Goal: Complete application form

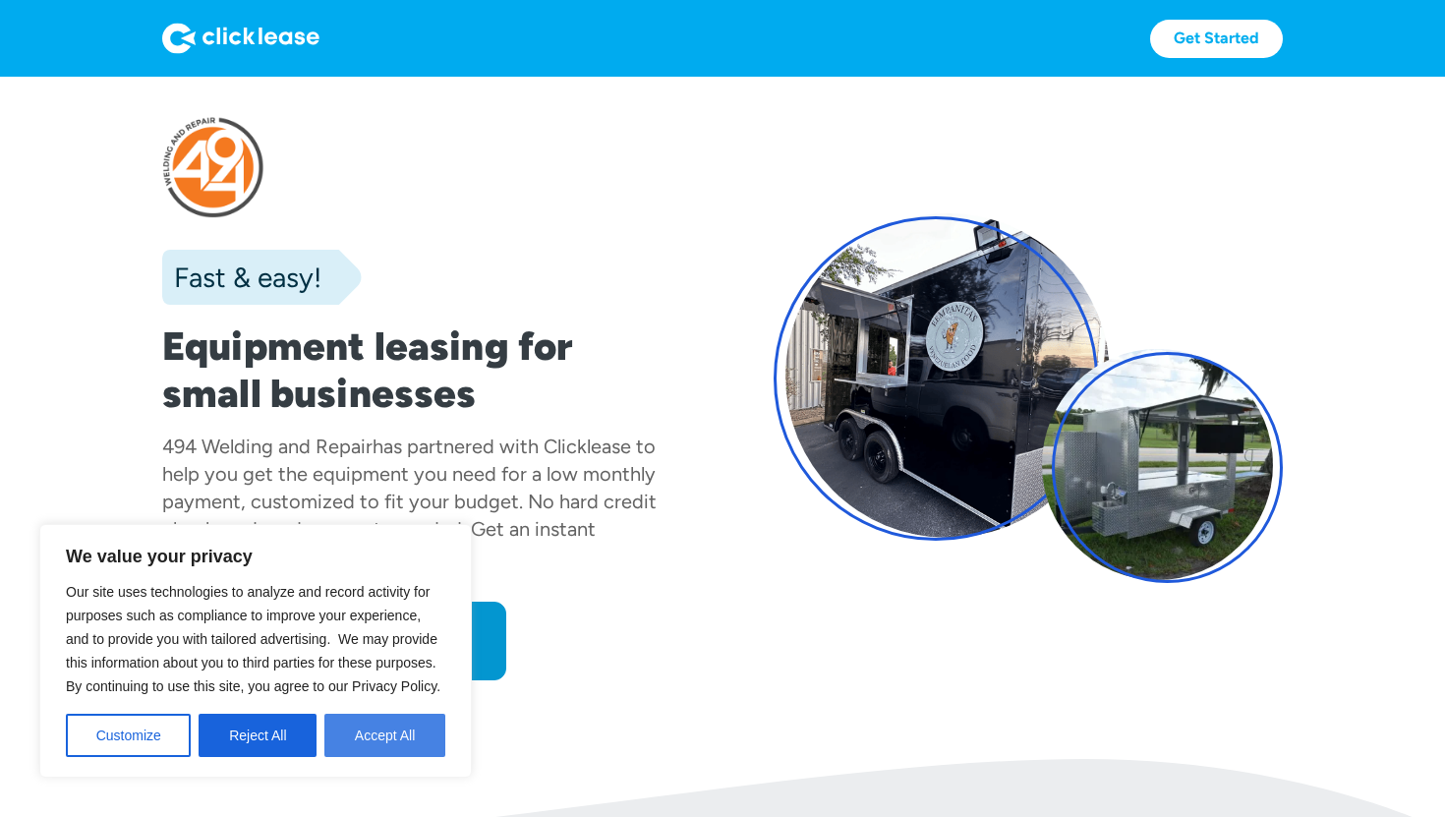
click at [373, 723] on button "Accept All" at bounding box center [384, 735] width 121 height 43
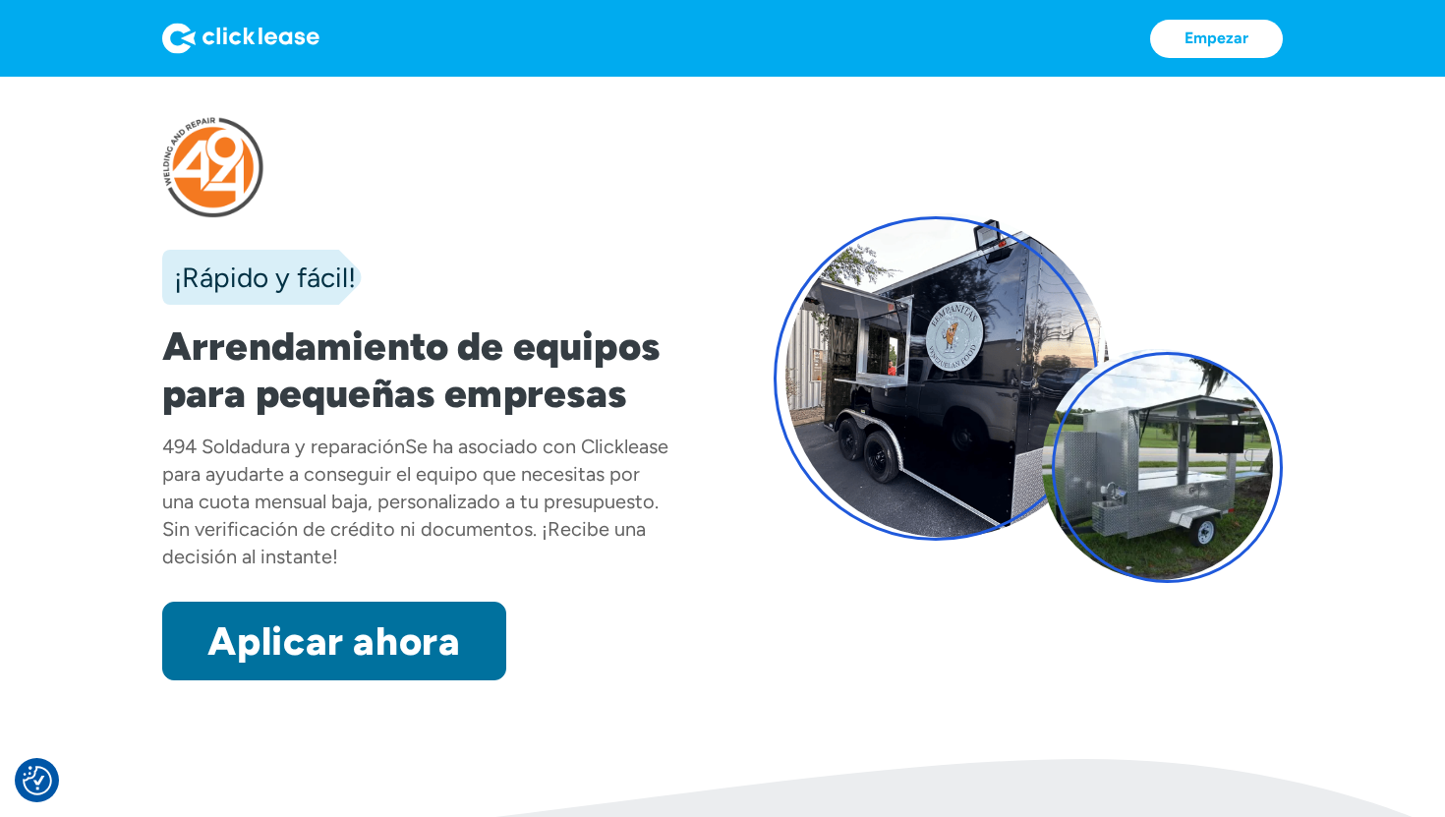
click at [337, 624] on font "Aplicar ahora" at bounding box center [333, 640] width 253 height 47
